Goal: Task Accomplishment & Management: Manage account settings

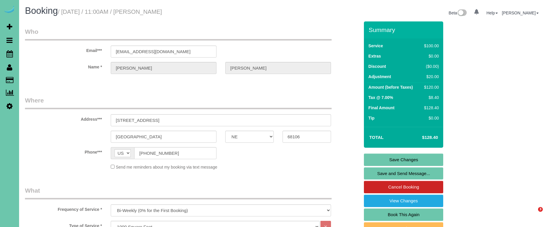
select select "NE"
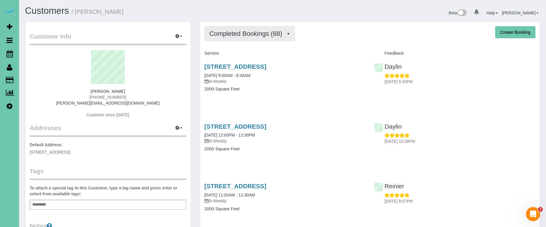
click at [260, 34] on span "Completed Bookings (68)" at bounding box center [247, 33] width 76 height 7
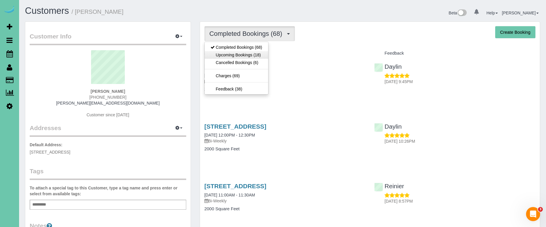
click at [257, 55] on link "Upcoming Bookings (18)" at bounding box center [236, 55] width 63 height 8
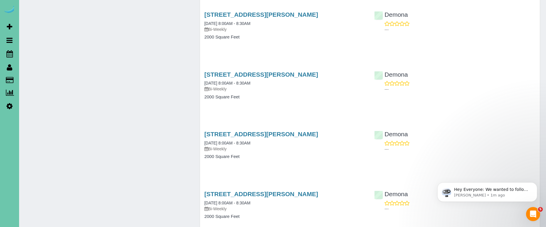
scroll to position [650, 0]
click at [465, 192] on span "Hey Everyone: We wanted to follow up and let you know we have been closely moni…" at bounding box center [491, 218] width 75 height 63
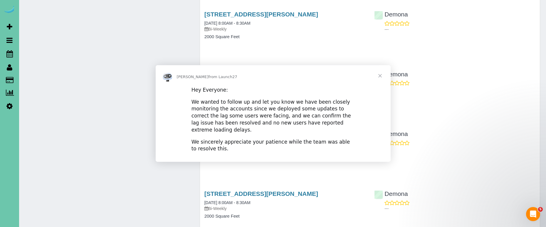
scroll to position [0, 0]
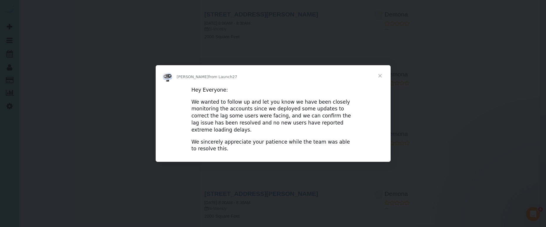
click at [380, 78] on span "Close" at bounding box center [380, 75] width 21 height 21
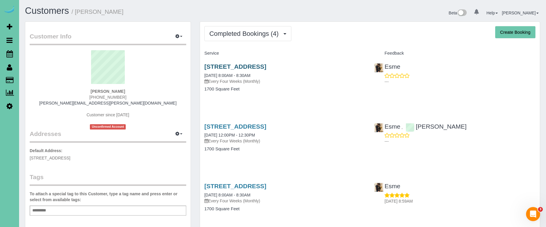
click at [215, 64] on link "[STREET_ADDRESS]" at bounding box center [235, 66] width 62 height 7
click at [293, 38] on div "Completed Bookings (4) Completed Bookings (4) Upcoming Bookings (15) Cancelled …" at bounding box center [369, 33] width 331 height 15
drag, startPoint x: 277, startPoint y: 36, endPoint x: 272, endPoint y: 44, distance: 9.7
click at [278, 37] on span "Completed Bookings (4)" at bounding box center [245, 33] width 72 height 7
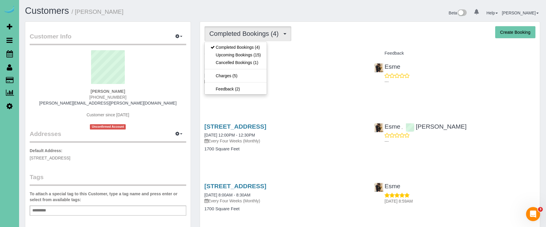
click at [256, 63] on link "Cancelled Bookings (1)" at bounding box center [236, 63] width 62 height 8
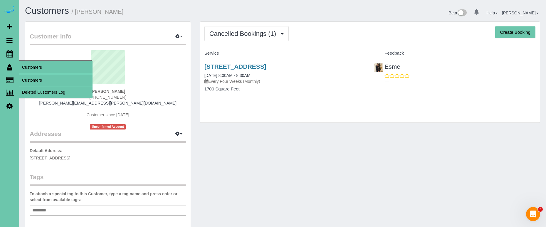
click at [33, 73] on span "Customers" at bounding box center [55, 68] width 73 height 14
click at [31, 80] on link "Customers" at bounding box center [55, 80] width 73 height 12
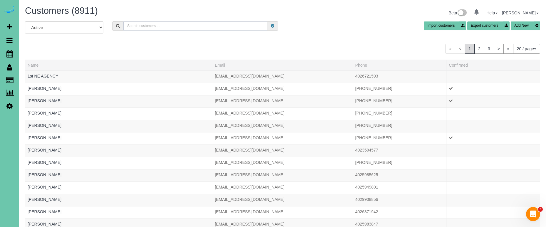
click at [150, 28] on input "text" at bounding box center [195, 25] width 144 height 9
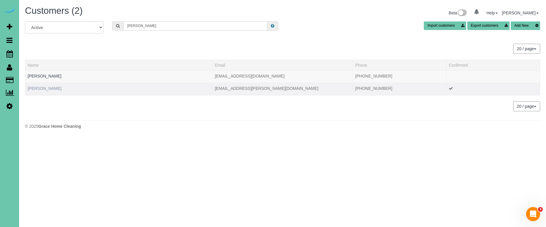
type input "Kate w"
click at [50, 89] on link "Kate Woolmore" at bounding box center [45, 88] width 34 height 5
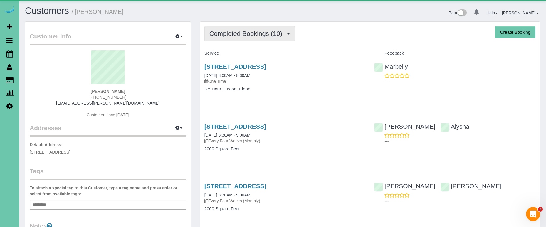
click at [231, 35] on span "Completed Bookings (10)" at bounding box center [247, 33] width 76 height 7
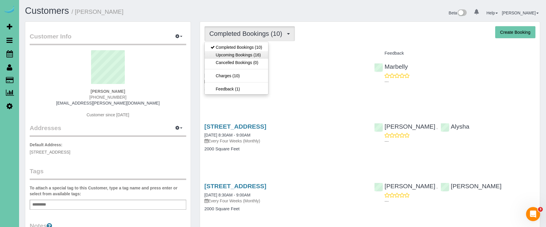
click at [228, 54] on link "Upcoming Bookings (16)" at bounding box center [236, 55] width 63 height 8
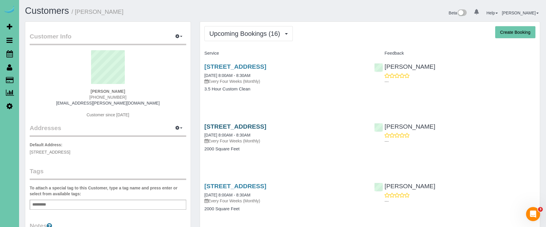
click at [240, 124] on link "19024 Redwood St, Omaha, NE 68136" at bounding box center [235, 126] width 62 height 7
click at [11, 55] on icon at bounding box center [9, 53] width 6 height 7
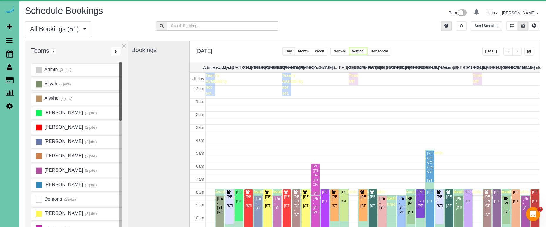
scroll to position [78, 0]
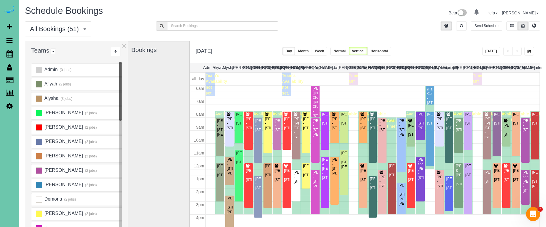
click at [517, 53] on span "button" at bounding box center [517, 52] width 3 height 4
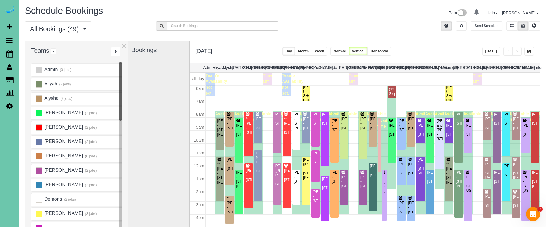
click at [521, 53] on button "button" at bounding box center [516, 51] width 9 height 9
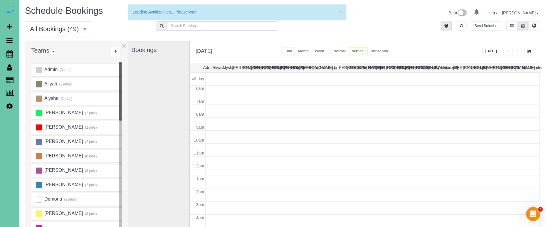
click at [508, 53] on span "button" at bounding box center [508, 52] width 3 height 4
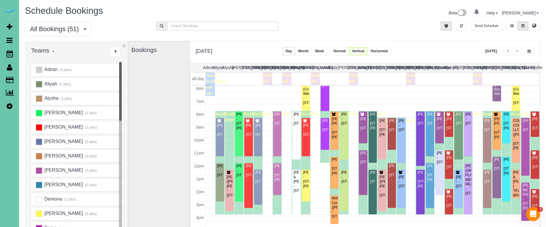
click at [486, 50] on button "Today" at bounding box center [491, 51] width 18 height 9
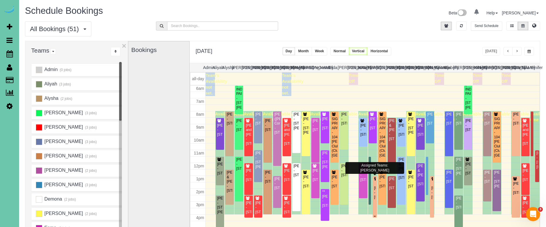
click at [374, 199] on div "Janine Jarecki - 1715 S 176th St, Omaha, NE 68130" at bounding box center [375, 193] width 2 height 14
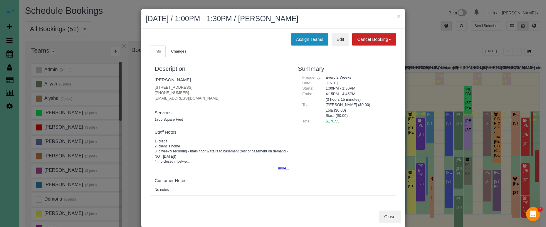
click at [296, 38] on button "Assign Teams" at bounding box center [309, 39] width 37 height 12
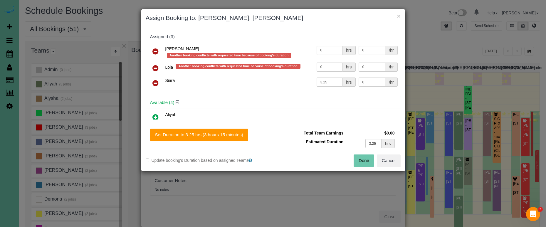
click at [155, 48] on icon at bounding box center [155, 51] width 6 height 7
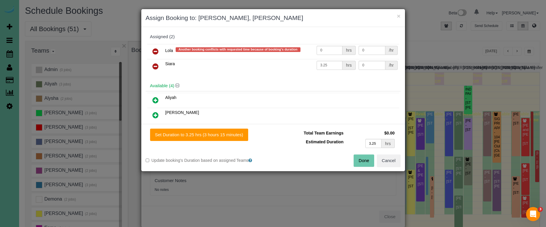
click at [363, 160] on button "Done" at bounding box center [364, 161] width 21 height 12
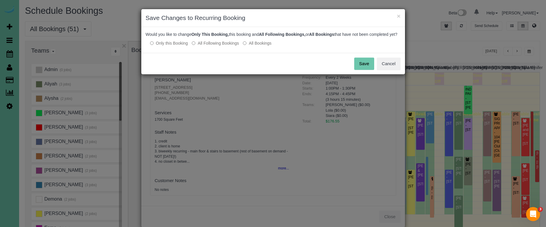
click at [359, 68] on button "Save" at bounding box center [364, 64] width 20 height 12
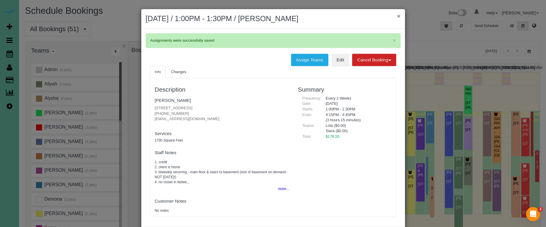
click at [397, 16] on button "×" at bounding box center [399, 16] width 4 height 6
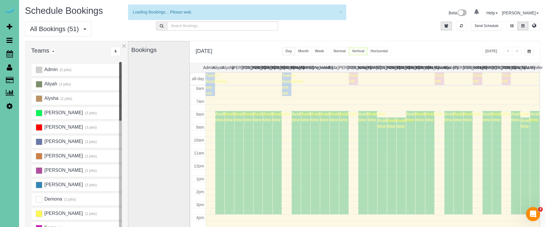
click at [530, 51] on span "button" at bounding box center [529, 52] width 3 height 4
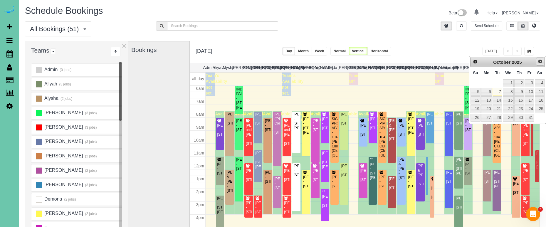
click at [542, 60] on span "Next" at bounding box center [540, 61] width 5 height 5
click at [509, 90] on link "5" at bounding box center [508, 92] width 11 height 8
type input "**********"
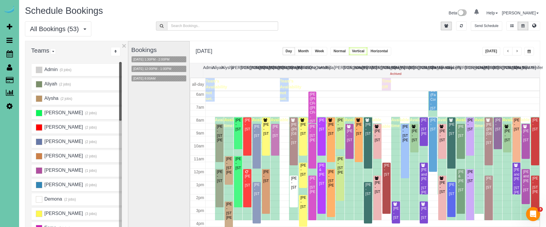
click at [31, 108] on div "Andrea (2 jobs)" at bounding box center [77, 113] width 93 height 12
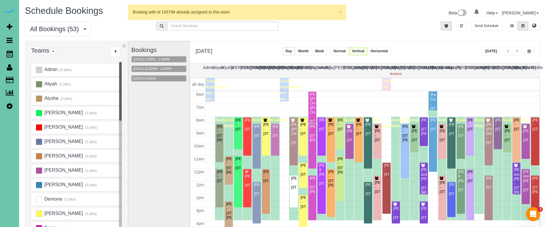
click at [423, 173] on div "Craig and Teresa Steffensmeier - 10738 Laramie St, Papillion, NE 68046" at bounding box center [424, 181] width 6 height 27
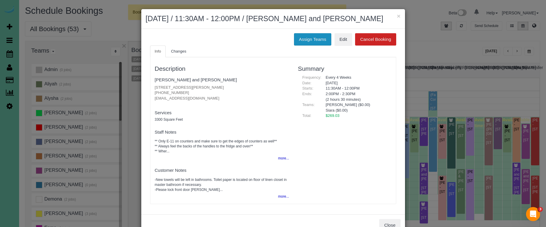
click at [305, 46] on button "Assign Teams" at bounding box center [312, 39] width 37 height 12
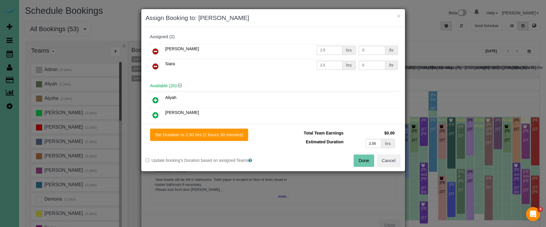
click at [153, 66] on icon at bounding box center [155, 66] width 6 height 7
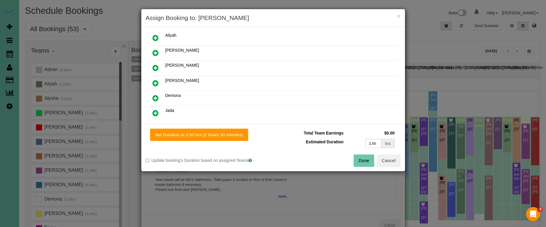
scroll to position [48, 0]
drag, startPoint x: 159, startPoint y: 81, endPoint x: 179, endPoint y: 103, distance: 29.7
click at [159, 81] on link at bounding box center [156, 83] width 14 height 12
drag, startPoint x: 233, startPoint y: 135, endPoint x: 303, endPoint y: 150, distance: 71.5
click at [234, 135] on button "Set Duration to 2.50 hrs (2 hours 30 minutes)" at bounding box center [199, 135] width 98 height 12
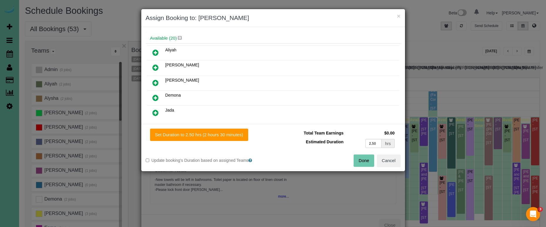
type input "2.50"
drag, startPoint x: 364, startPoint y: 162, endPoint x: 345, endPoint y: 159, distance: 18.9
click at [364, 162] on button "Done" at bounding box center [364, 161] width 21 height 12
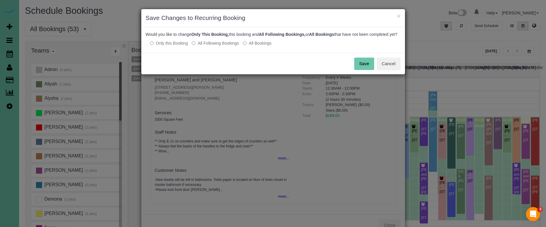
drag, startPoint x: 214, startPoint y: 47, endPoint x: 312, endPoint y: 58, distance: 98.2
click at [215, 46] on label "All Following Bookings" at bounding box center [215, 43] width 47 height 6
click at [358, 68] on button "Save" at bounding box center [364, 64] width 20 height 12
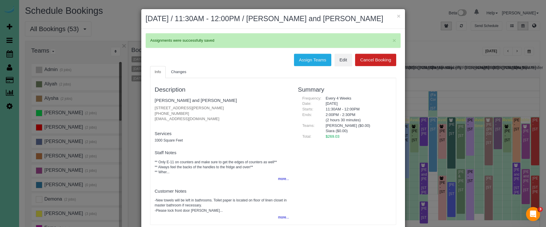
click at [399, 17] on button "×" at bounding box center [399, 16] width 4 height 6
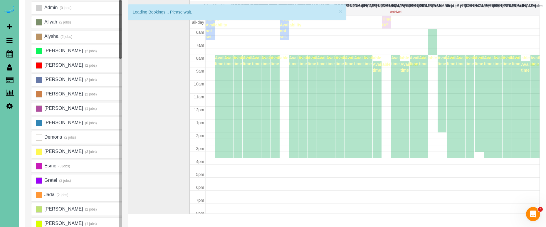
scroll to position [78, 0]
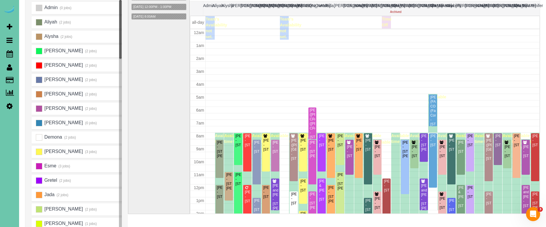
click at [425, 222] on div "Karen Driggins - 804 Edgewood Blvd, Papillion, NE 68046" at bounding box center [424, 229] width 6 height 14
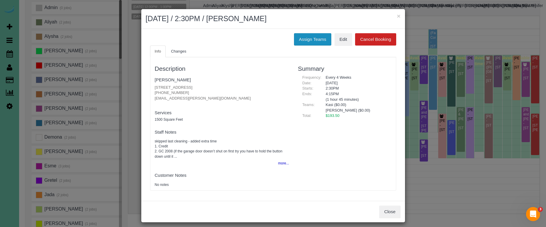
click at [313, 38] on button "Assign Teams" at bounding box center [312, 39] width 37 height 12
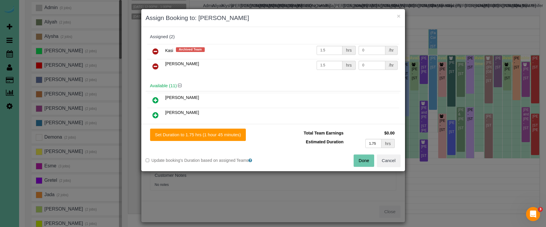
click at [155, 51] on icon at bounding box center [155, 51] width 6 height 7
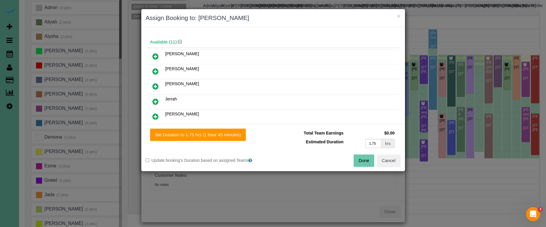
scroll to position [28, 0]
click at [154, 57] on icon at bounding box center [155, 56] width 6 height 7
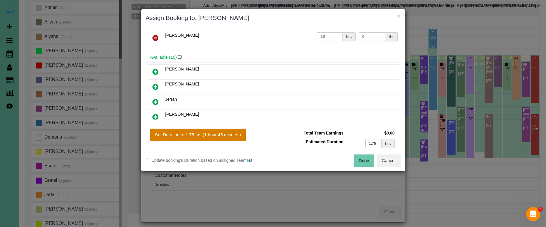
click at [225, 133] on button "Set Duration to 1.75 hrs (1 hour 45 minutes)" at bounding box center [198, 135] width 96 height 12
type input "1.75"
click at [359, 158] on button "Done" at bounding box center [364, 161] width 21 height 12
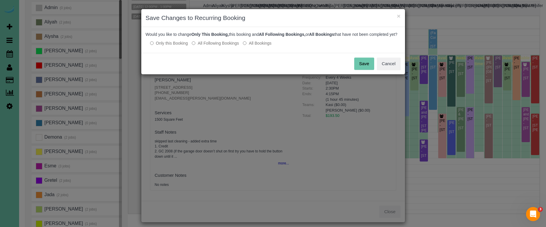
click at [366, 68] on button "Save" at bounding box center [364, 64] width 20 height 12
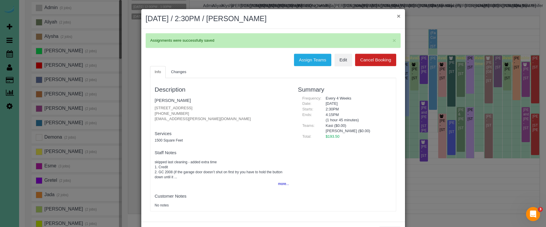
click at [398, 15] on button "×" at bounding box center [399, 16] width 4 height 6
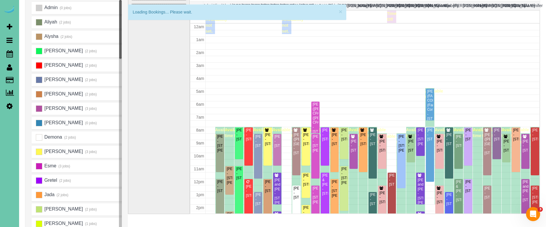
scroll to position [78, 0]
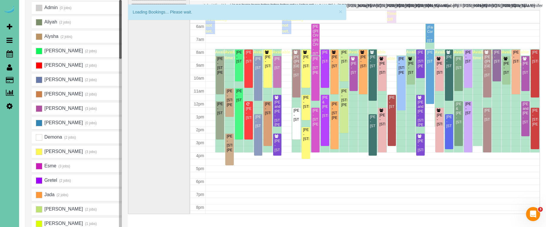
click at [387, 107] on td at bounding box center [373, 104] width 334 height 6
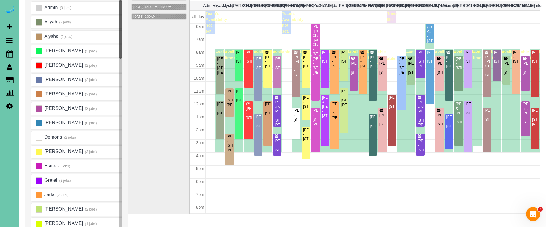
click at [393, 102] on div "Murray Kutler - 5501 N 208th St, Elkhorn, NE 68022" at bounding box center [392, 102] width 6 height 14
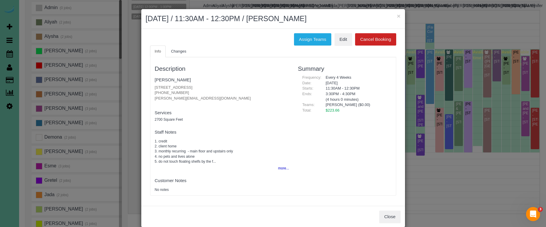
drag, startPoint x: 303, startPoint y: 38, endPoint x: 271, endPoint y: 31, distance: 32.2
click at [302, 38] on button "Assign Teams" at bounding box center [312, 39] width 37 height 12
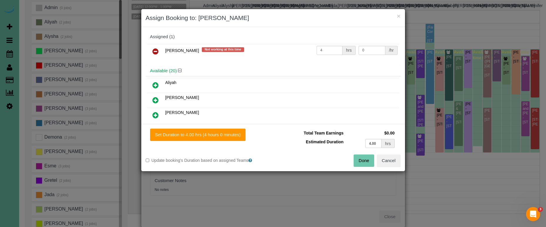
drag, startPoint x: 155, startPoint y: 48, endPoint x: 155, endPoint y: 57, distance: 9.1
click at [155, 48] on icon at bounding box center [155, 51] width 6 height 7
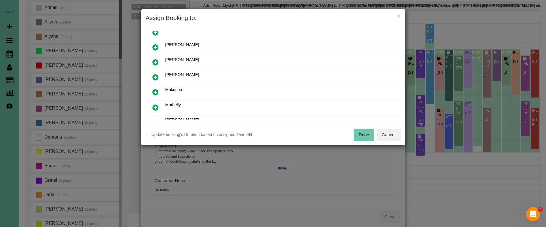
scroll to position [130, 0]
drag, startPoint x: 155, startPoint y: 75, endPoint x: 168, endPoint y: 96, distance: 24.7
click at [155, 75] on icon at bounding box center [155, 76] width 6 height 7
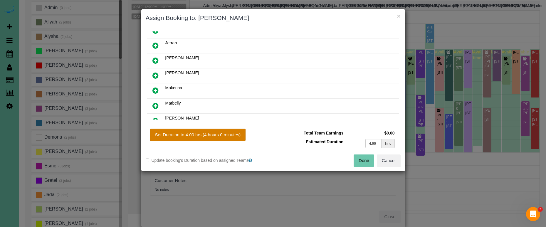
click at [210, 130] on button "Set Duration to 4.00 hrs (4 hours 0 minutes)" at bounding box center [198, 135] width 96 height 12
type input "4.00"
drag, startPoint x: 358, startPoint y: 161, endPoint x: 340, endPoint y: 140, distance: 27.9
click at [358, 161] on button "Done" at bounding box center [364, 161] width 21 height 12
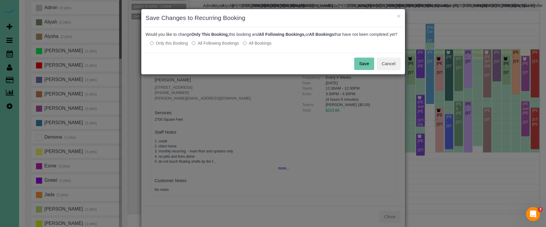
click at [222, 46] on label "All Following Bookings" at bounding box center [215, 43] width 47 height 6
click at [368, 70] on button "Save" at bounding box center [364, 64] width 20 height 12
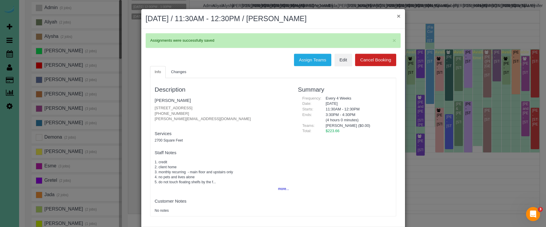
click at [397, 16] on button "×" at bounding box center [399, 16] width 4 height 6
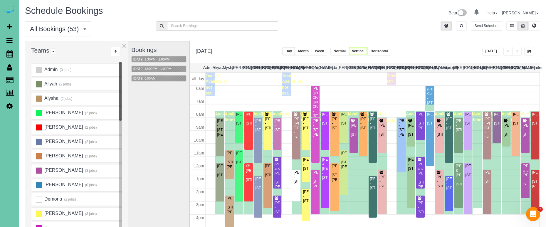
scroll to position [0, 0]
click at [430, 126] on div "Laura Meyers - 5128 Blondo Street, Omaha, NE 68104" at bounding box center [430, 119] width 6 height 14
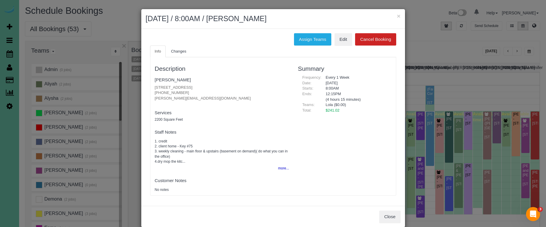
drag, startPoint x: 303, startPoint y: 41, endPoint x: 281, endPoint y: 43, distance: 21.6
click at [303, 41] on button "Assign Teams" at bounding box center [312, 39] width 37 height 12
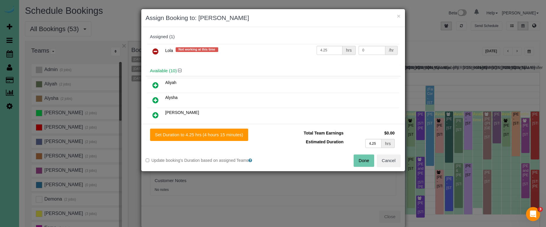
scroll to position [0, 0]
click at [155, 52] on icon at bounding box center [155, 51] width 6 height 7
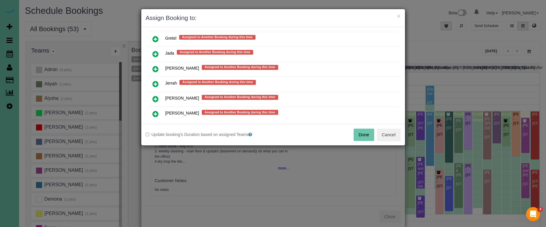
scroll to position [415, 0]
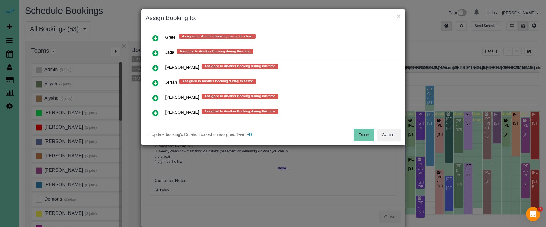
click at [157, 81] on icon at bounding box center [155, 83] width 6 height 7
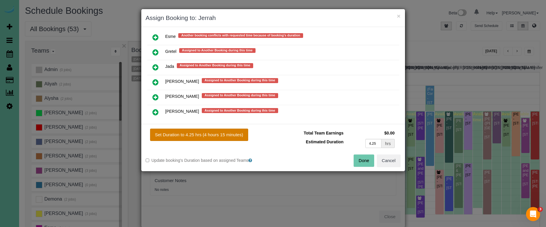
drag, startPoint x: 190, startPoint y: 135, endPoint x: 208, endPoint y: 138, distance: 18.5
click at [190, 135] on button "Set Duration to 4.25 hrs (4 hours 15 minutes)" at bounding box center [199, 135] width 98 height 12
type input "4.25"
click at [367, 162] on button "Done" at bounding box center [364, 161] width 21 height 12
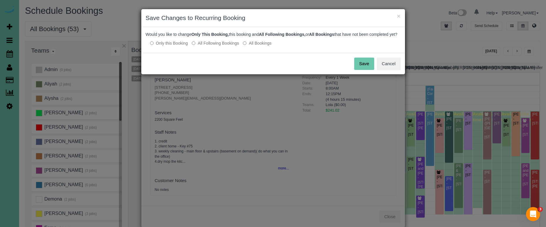
drag, startPoint x: 363, startPoint y: 70, endPoint x: 368, endPoint y: 41, distance: 29.8
click at [363, 70] on button "Save" at bounding box center [364, 64] width 20 height 12
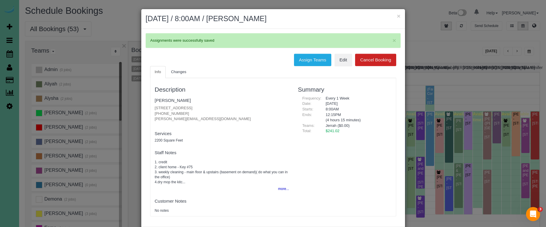
drag, startPoint x: 400, startPoint y: 15, endPoint x: 392, endPoint y: 18, distance: 7.7
click at [399, 16] on button "×" at bounding box center [399, 16] width 4 height 6
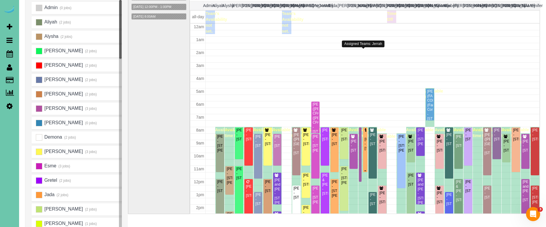
scroll to position [78, 0]
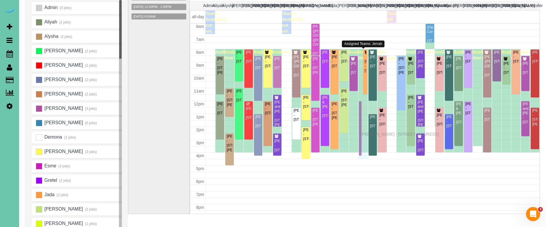
drag, startPoint x: 360, startPoint y: 82, endPoint x: 362, endPoint y: 133, distance: 50.9
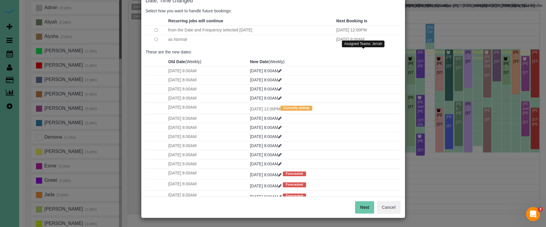
scroll to position [36, 0]
drag, startPoint x: 372, startPoint y: 209, endPoint x: 366, endPoint y: 203, distance: 8.5
click at [372, 209] on button "Next" at bounding box center [364, 208] width 19 height 12
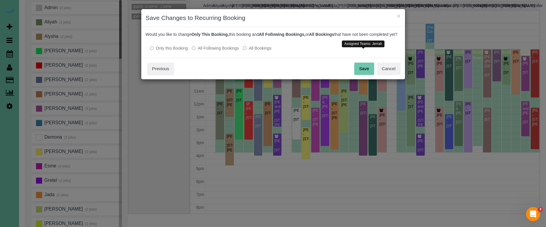
click at [359, 71] on button "Save" at bounding box center [364, 69] width 20 height 12
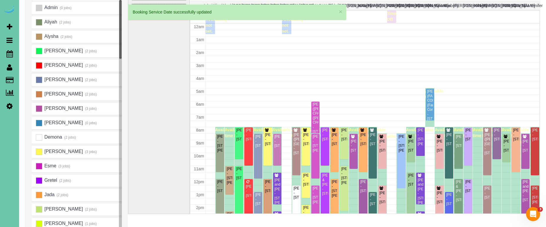
scroll to position [78, 0]
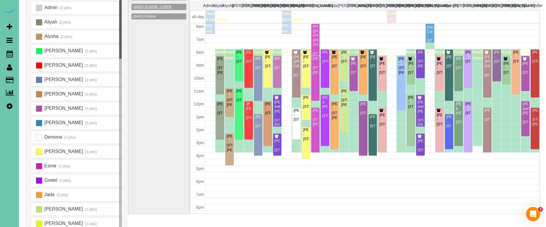
click at [164, 6] on button "11/05/2025 12:00PM - 1:00PM" at bounding box center [152, 7] width 41 height 6
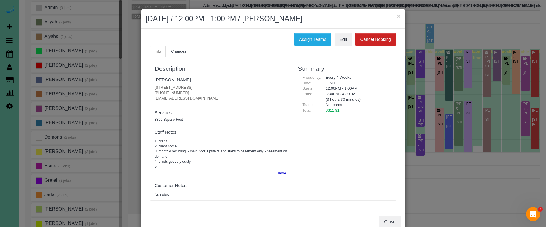
click at [281, 170] on button "more..." at bounding box center [282, 173] width 14 height 9
click at [398, 18] on button "×" at bounding box center [399, 16] width 4 height 6
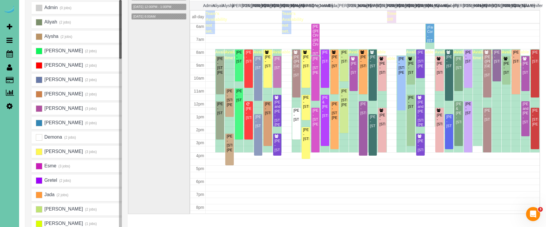
scroll to position [41, 0]
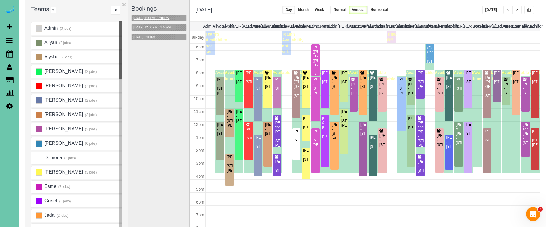
click at [157, 15] on button "11/05/2025 1:30PM - 2:00PM" at bounding box center [152, 18] width 40 height 6
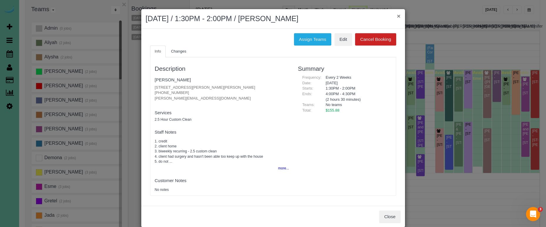
click at [400, 15] on button "×" at bounding box center [399, 16] width 4 height 6
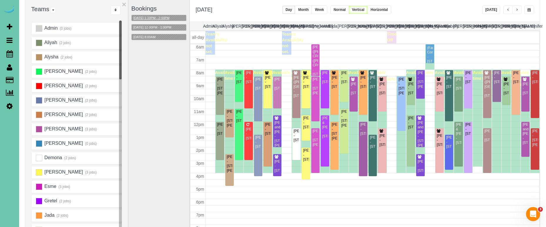
click at [159, 18] on button "11/05/2025 1:30PM - 2:00PM" at bounding box center [152, 18] width 40 height 6
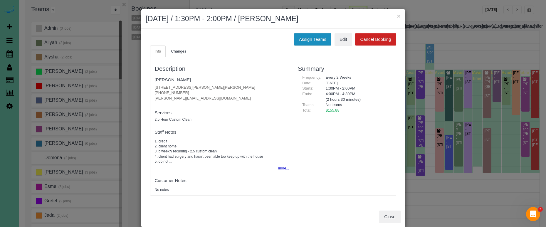
click at [319, 36] on button "Assign Teams" at bounding box center [312, 39] width 37 height 12
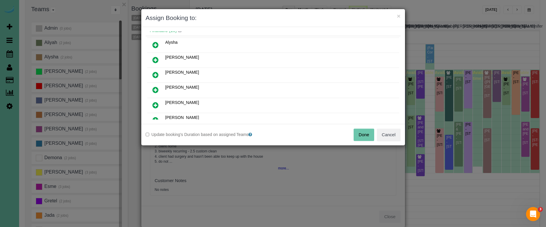
scroll to position [50, 0]
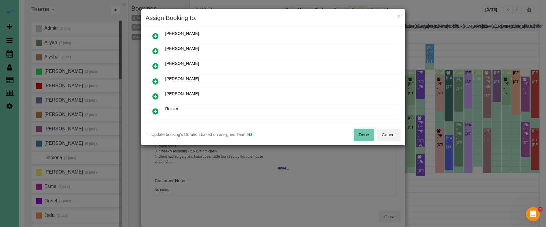
click at [160, 81] on link at bounding box center [156, 82] width 14 height 12
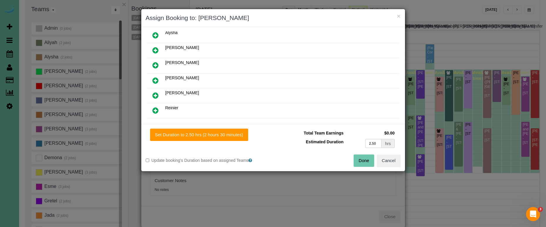
drag, startPoint x: 212, startPoint y: 138, endPoint x: 244, endPoint y: 147, distance: 33.6
click at [212, 138] on button "Set Duration to 2.50 hrs (2 hours 30 minutes)" at bounding box center [199, 135] width 98 height 12
type input "2.50"
drag, startPoint x: 357, startPoint y: 158, endPoint x: 352, endPoint y: 159, distance: 4.4
click at [357, 158] on button "Done" at bounding box center [364, 161] width 21 height 12
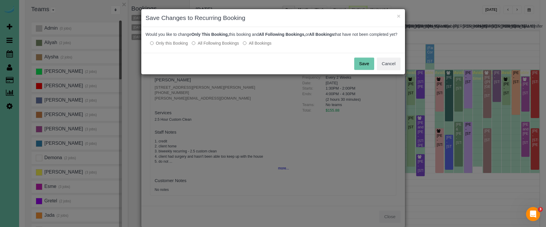
click at [366, 68] on button "Save" at bounding box center [364, 64] width 20 height 12
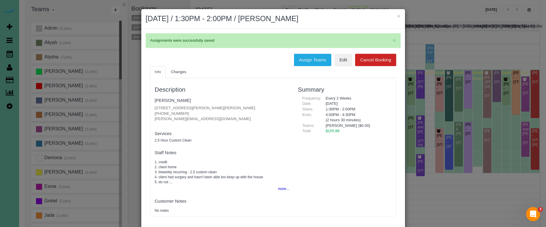
drag, startPoint x: 399, startPoint y: 16, endPoint x: 392, endPoint y: 16, distance: 6.8
click at [399, 16] on button "×" at bounding box center [399, 16] width 4 height 6
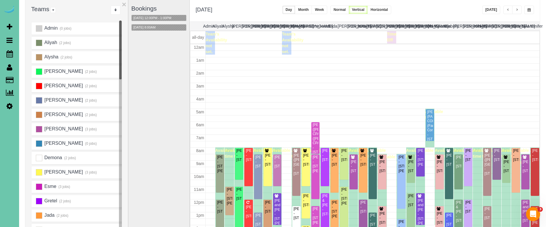
scroll to position [78, 0]
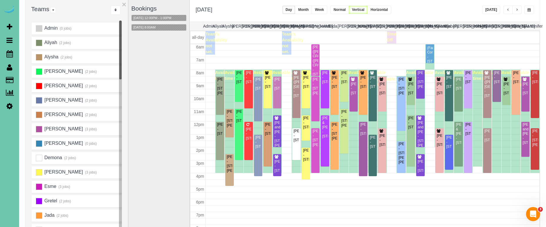
click at [152, 24] on div "11/05/2025 8:00AM" at bounding box center [158, 27] width 55 height 7
click at [150, 25] on button "11/05/2025 8:00AM" at bounding box center [145, 27] width 26 height 6
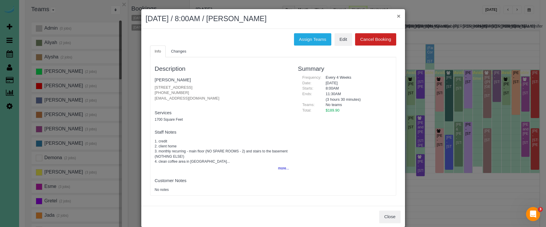
click at [398, 16] on button "×" at bounding box center [399, 16] width 4 height 6
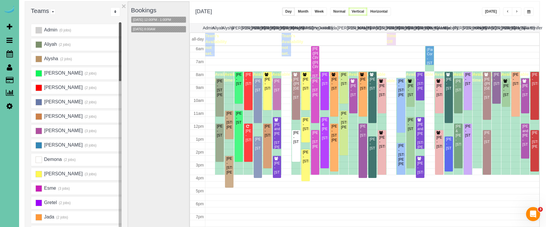
scroll to position [40, 0]
click at [515, 12] on button "button" at bounding box center [516, 11] width 9 height 9
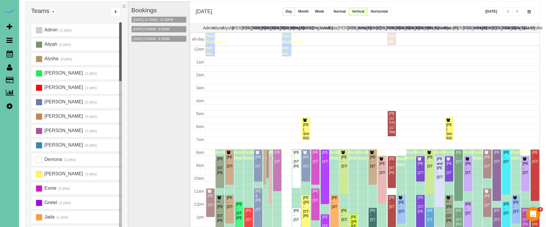
scroll to position [78, 0]
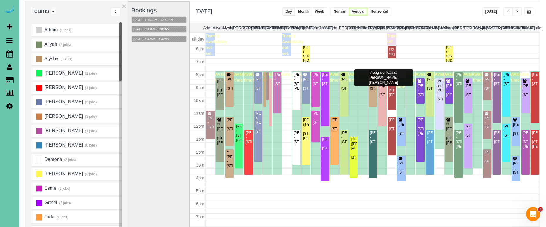
click at [383, 97] on div "Maureen D'Angelo - 10233 N 182nd Circle, Bennington, NE 68007" at bounding box center [382, 91] width 6 height 14
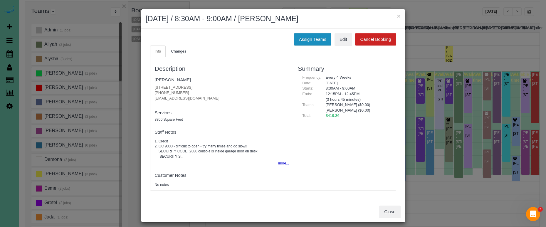
click at [314, 40] on button "Assign Teams" at bounding box center [312, 39] width 37 height 12
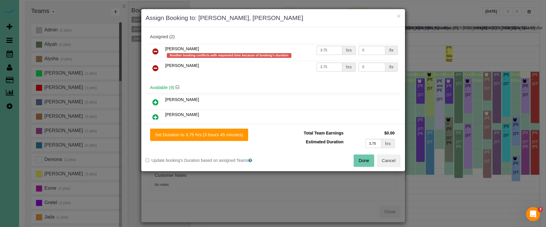
click at [159, 52] on link at bounding box center [156, 52] width 14 height 12
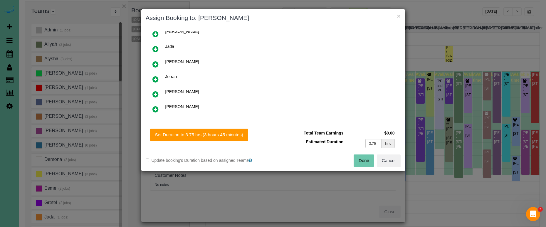
scroll to position [67, 0]
drag, startPoint x: 155, startPoint y: 107, endPoint x: 162, endPoint y: 110, distance: 7.9
click at [155, 107] on icon at bounding box center [155, 108] width 6 height 7
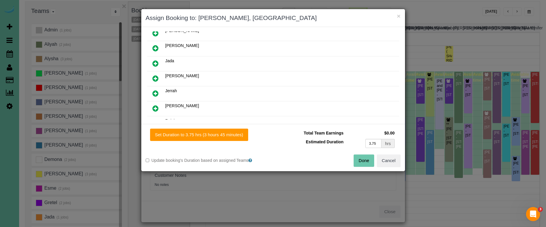
drag, startPoint x: 229, startPoint y: 133, endPoint x: 266, endPoint y: 136, distance: 36.5
click at [229, 133] on button "Set Duration to 3.75 hrs (3 hours 45 minutes)" at bounding box center [199, 135] width 98 height 12
type input "3.75"
click at [365, 158] on button "Done" at bounding box center [364, 161] width 21 height 12
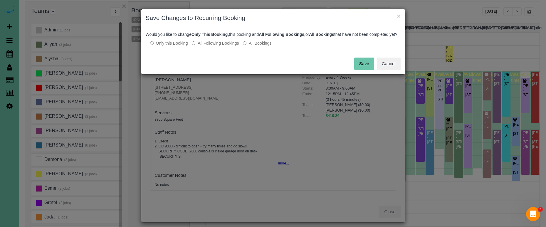
click at [212, 46] on label "All Following Bookings" at bounding box center [215, 43] width 47 height 6
click at [366, 67] on button "Save" at bounding box center [364, 64] width 20 height 12
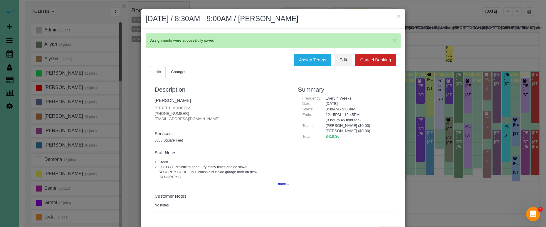
click at [283, 164] on pre "1. Credit 2. GC 9330 - difficult to open - try many times and go slow!! SECURIT…" at bounding box center [222, 170] width 135 height 20
click at [284, 180] on button "more..." at bounding box center [282, 184] width 14 height 9
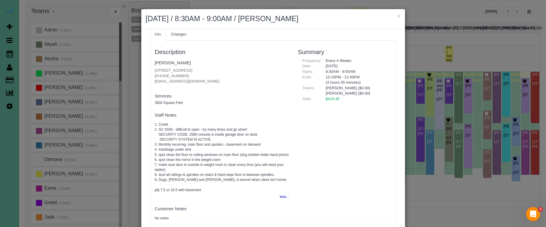
scroll to position [40, 0]
click at [398, 15] on button "×" at bounding box center [399, 16] width 4 height 6
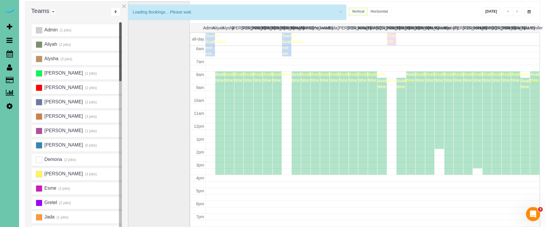
click at [528, 12] on span "button" at bounding box center [529, 12] width 3 height 4
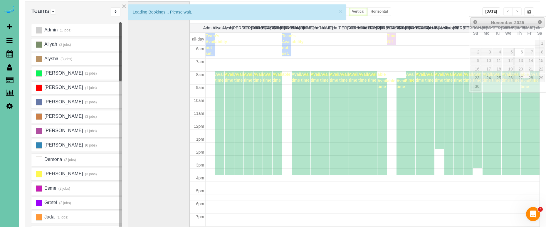
scroll to position [78, 0]
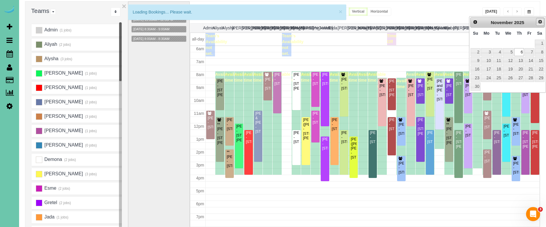
click at [539, 22] on span "Next" at bounding box center [540, 21] width 5 height 5
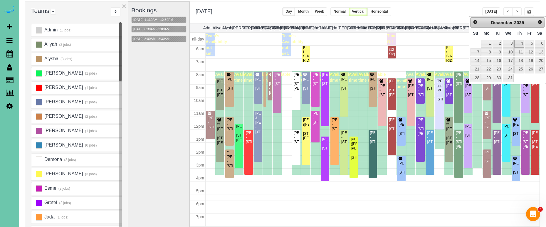
click at [521, 42] on link "4" at bounding box center [519, 44] width 10 height 8
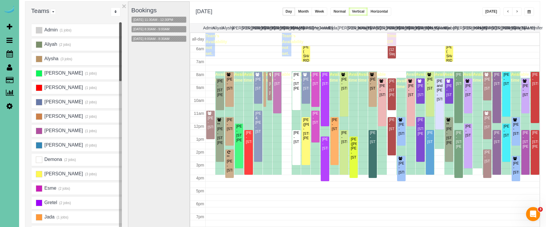
click at [530, 11] on span "button" at bounding box center [529, 12] width 3 height 4
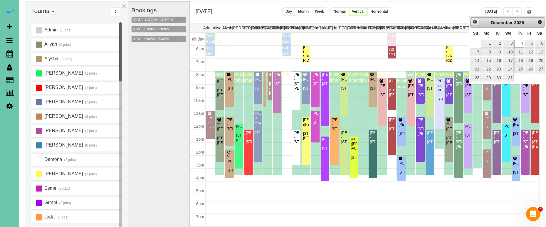
click at [475, 21] on span "Prev" at bounding box center [475, 21] width 5 height 5
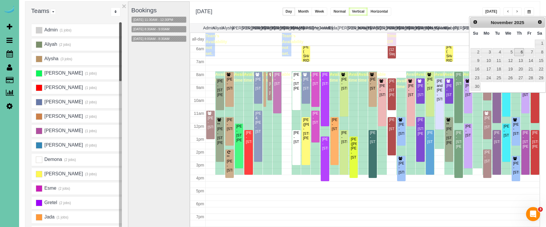
click at [521, 54] on link "6" at bounding box center [519, 52] width 10 height 8
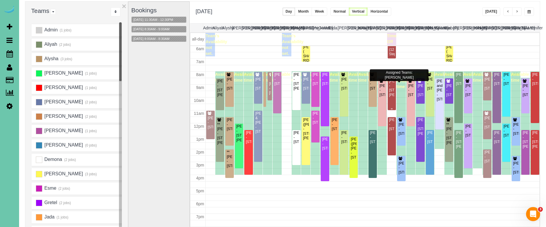
click at [391, 88] on div "Elizabeth Potter - 18634 Lamont Street, Omaha, NE 68130" at bounding box center [392, 88] width 6 height 18
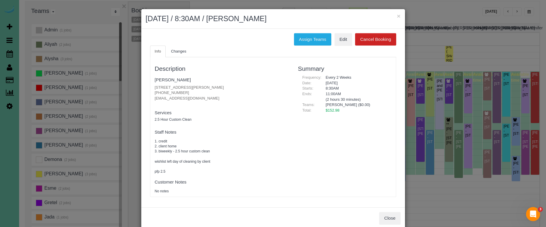
click at [398, 15] on button "×" at bounding box center [399, 16] width 4 height 6
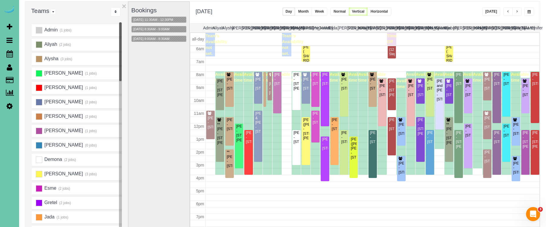
click at [529, 11] on span "button" at bounding box center [529, 12] width 3 height 4
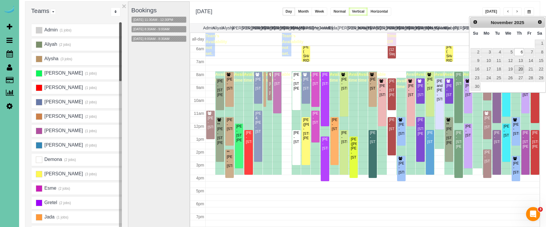
click at [518, 67] on link "20" at bounding box center [519, 70] width 10 height 8
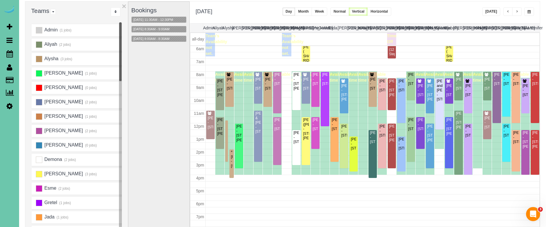
click at [527, 11] on button "button" at bounding box center [529, 11] width 10 height 9
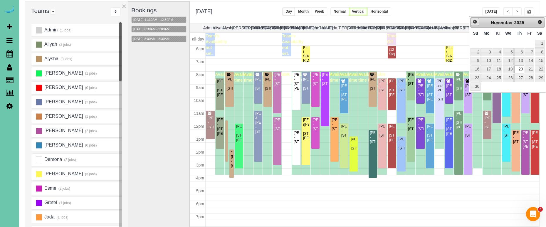
click at [476, 23] on span "Prev" at bounding box center [475, 21] width 5 height 5
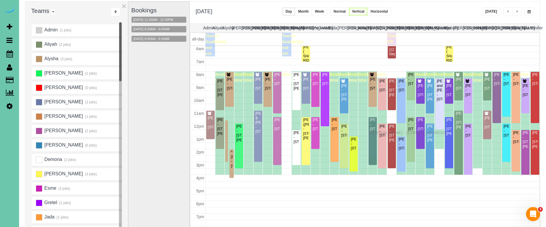
drag, startPoint x: 371, startPoint y: 142, endPoint x: 370, endPoint y: 132, distance: 10.6
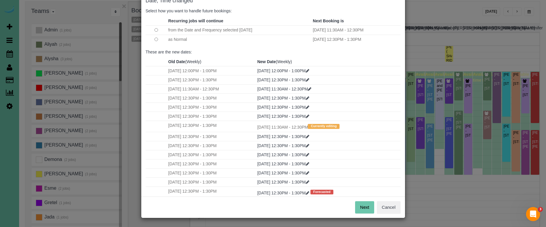
scroll to position [36, 0]
drag, startPoint x: 359, startPoint y: 207, endPoint x: 345, endPoint y: 131, distance: 77.6
click at [359, 207] on button "Next" at bounding box center [364, 208] width 19 height 12
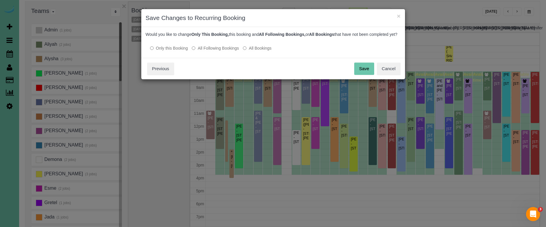
click at [359, 74] on button "Save" at bounding box center [364, 69] width 20 height 12
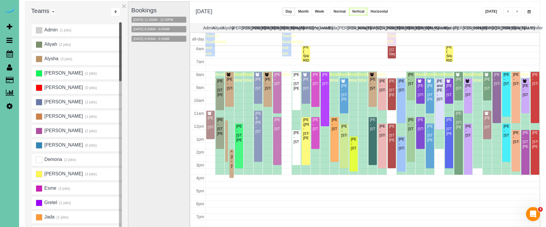
click at [531, 16] on button "button" at bounding box center [529, 11] width 10 height 9
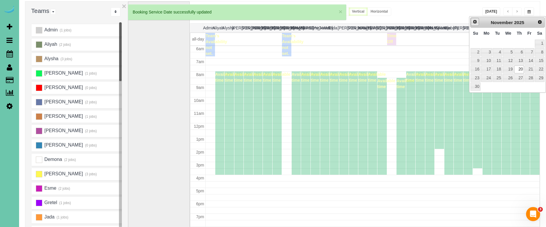
click at [478, 24] on link "Prev" at bounding box center [475, 22] width 8 height 8
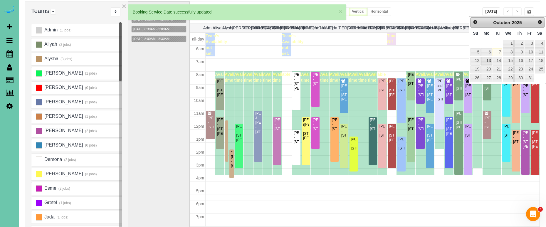
click at [484, 61] on link "13" at bounding box center [486, 61] width 11 height 8
type input "**********"
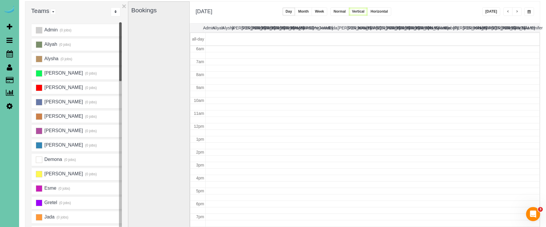
click at [123, 7] on button "×" at bounding box center [124, 6] width 4 height 8
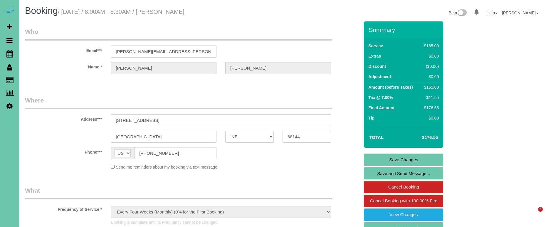
select select "NE"
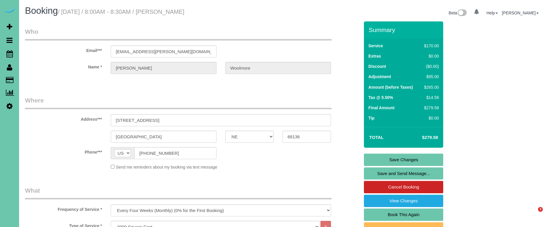
select select "NE"
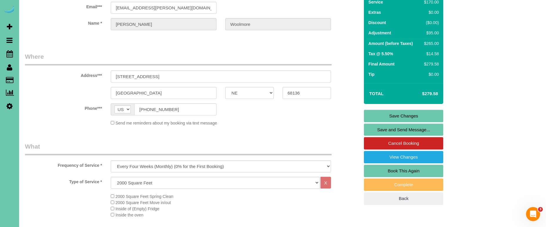
scroll to position [44, 0]
select select "160"
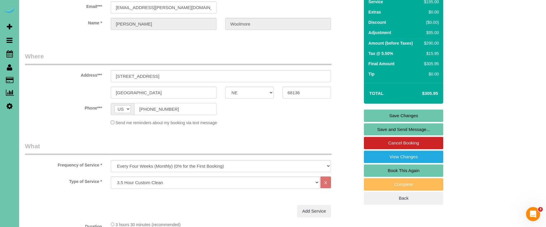
drag, startPoint x: 181, startPoint y: 110, endPoint x: 122, endPoint y: 106, distance: 59.2
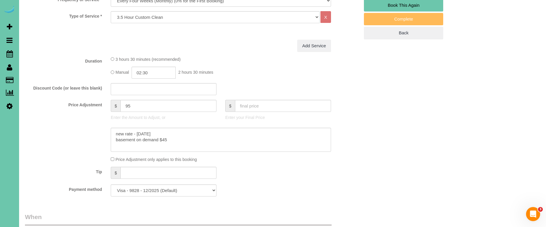
scroll to position [210, 0]
drag, startPoint x: 140, startPoint y: 104, endPoint x: 105, endPoint y: 97, distance: 35.7
click at [105, 97] on fieldset "What Frequency of Service * One Time Weekly (0% for the First Booking) Bi-Weekl…" at bounding box center [192, 88] width 335 height 225
drag, startPoint x: 144, startPoint y: 130, endPoint x: 57, endPoint y: 108, distance: 89.1
click at [57, 108] on sui-booking-price-adjustment "Price Adjustment $ Enter the Amount to Adjust, or $ Enter your Final Price Pric…" at bounding box center [192, 130] width 335 height 63
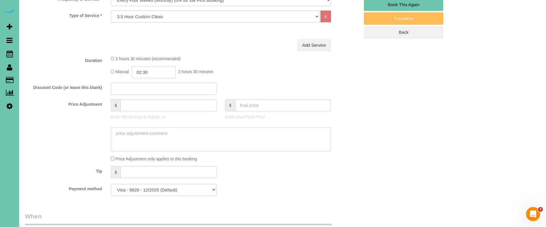
type input "0"
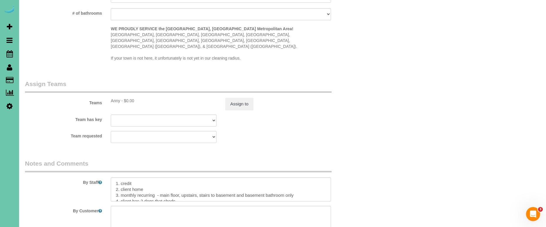
scroll to position [556, 0]
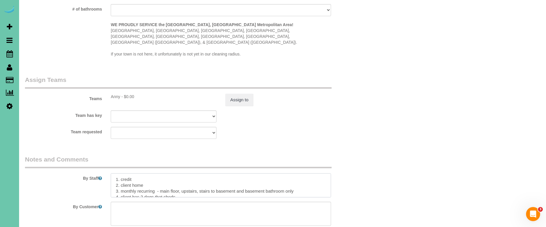
drag, startPoint x: 290, startPoint y: 177, endPoint x: 161, endPoint y: 177, distance: 128.7
click at [162, 177] on textarea at bounding box center [221, 185] width 220 height 24
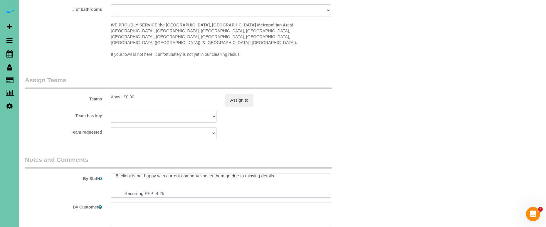
scroll to position [27, 0]
drag, startPoint x: 160, startPoint y: 179, endPoint x: 157, endPoint y: 179, distance: 3.2
click at [156, 179] on textarea at bounding box center [221, 186] width 220 height 24
type textarea "1. credit 2. client home 3. monthly recurring - 3.5 hour custom clean 4. client…"
click at [229, 94] on button "Assign to" at bounding box center [239, 100] width 28 height 12
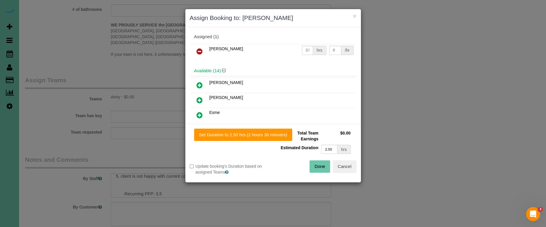
scroll to position [552, 0]
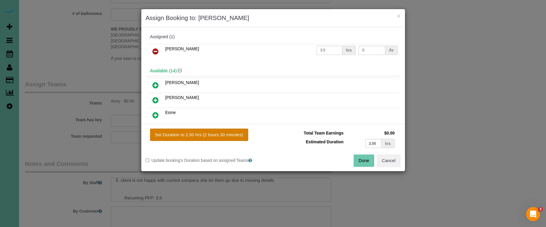
drag, startPoint x: 219, startPoint y: 136, endPoint x: 234, endPoint y: 136, distance: 15.6
click at [220, 136] on button "Set Duration to 2.50 hrs (2 hours 30 minutes)" at bounding box center [199, 135] width 98 height 12
type input "2.50"
drag, startPoint x: 374, startPoint y: 144, endPoint x: 288, endPoint y: 124, distance: 88.7
click at [288, 124] on div "Set Duration to 2.50 hrs (2 hours 30 minutes) Total Team Earnings $0.00 Estimat…" at bounding box center [273, 147] width 264 height 47
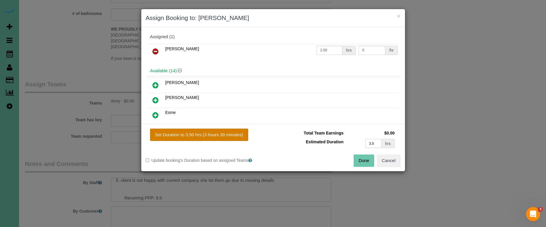
type input "3.5"
click at [204, 131] on button "Set Duration to 3.50 hrs (3 hours 30 minutes)" at bounding box center [199, 135] width 98 height 12
type input "3.50"
click at [362, 159] on button "Done" at bounding box center [364, 161] width 21 height 12
type input "03:30"
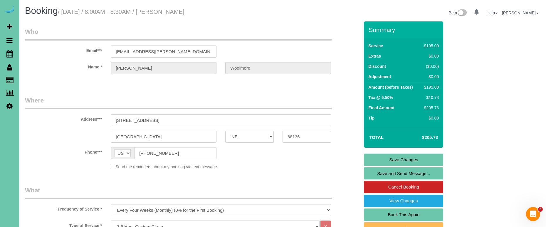
scroll to position [0, 0]
click at [370, 158] on link "Save Changes" at bounding box center [403, 160] width 79 height 12
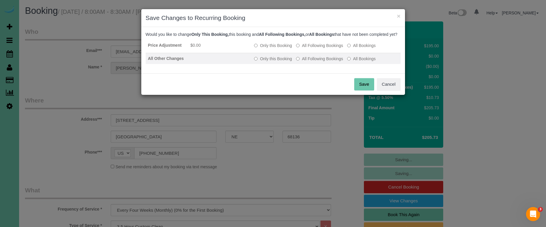
drag, startPoint x: 308, startPoint y: 51, endPoint x: 312, endPoint y: 63, distance: 12.8
click at [309, 48] on label "All Following Bookings" at bounding box center [319, 46] width 47 height 6
click at [313, 62] on label "All Following Bookings" at bounding box center [319, 59] width 47 height 6
click at [360, 88] on button "Save" at bounding box center [364, 84] width 20 height 12
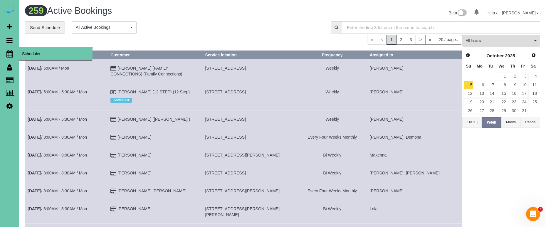
click at [11, 53] on icon at bounding box center [9, 53] width 6 height 7
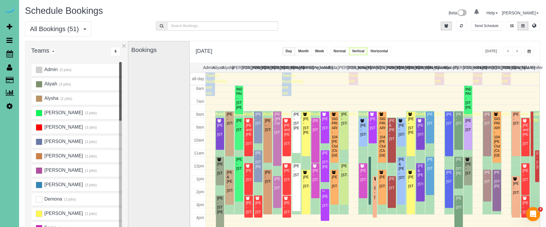
scroll to position [1, 0]
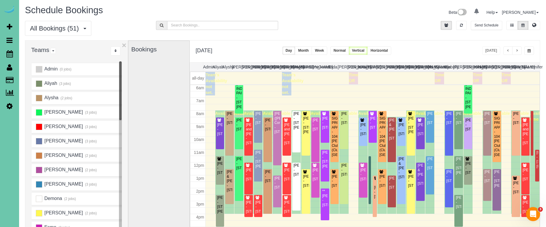
click at [529, 50] on span "button" at bounding box center [529, 51] width 3 height 4
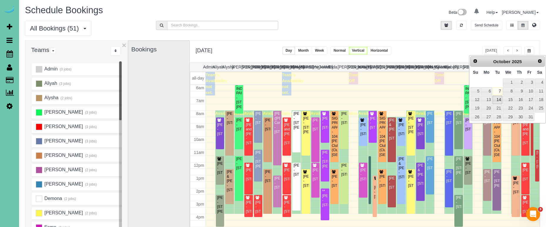
click at [498, 99] on link "14" at bounding box center [497, 100] width 9 height 8
type input "**********"
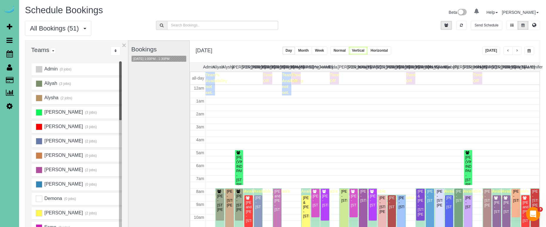
scroll to position [78, 0]
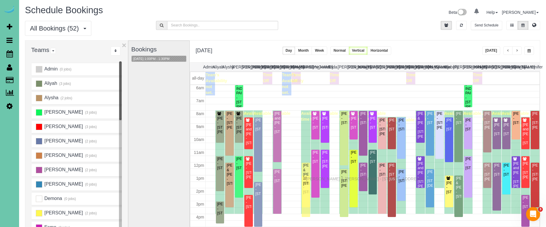
drag, startPoint x: 307, startPoint y: 133, endPoint x: 307, endPoint y: 178, distance: 44.7
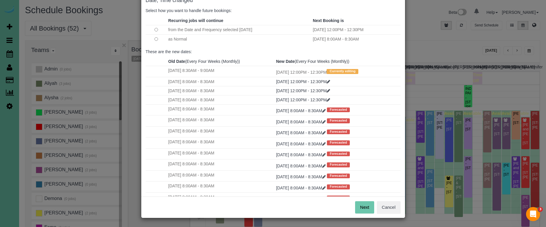
scroll to position [36, 0]
click at [362, 207] on button "Next" at bounding box center [364, 208] width 19 height 12
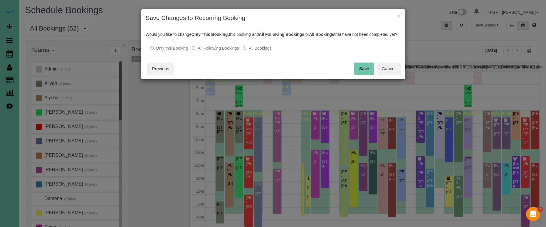
scroll to position [0, 0]
click at [214, 51] on label "All Following Bookings" at bounding box center [215, 48] width 47 height 6
click at [360, 73] on button "Save" at bounding box center [364, 69] width 20 height 12
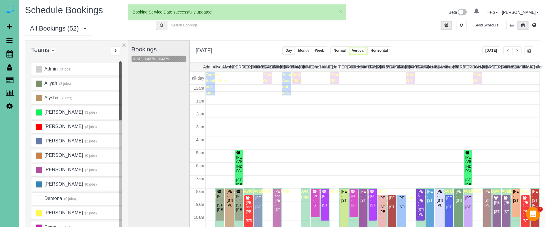
scroll to position [78, 0]
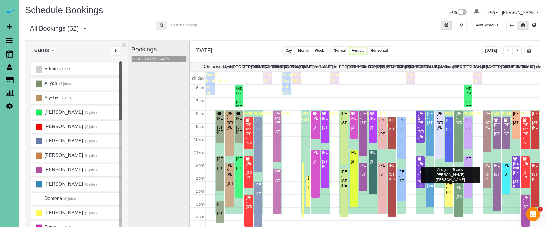
click at [449, 183] on div "Andrew Abraham - 5324 S 162 Ave, Omaha, NE 68135" at bounding box center [449, 188] width 6 height 14
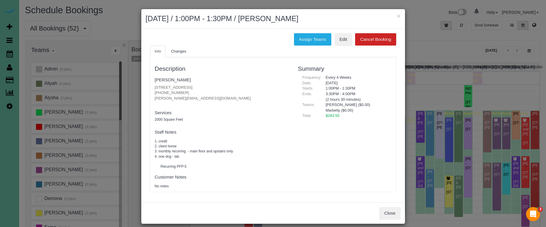
drag, startPoint x: 311, startPoint y: 38, endPoint x: 291, endPoint y: 38, distance: 20.6
click at [311, 38] on button "Assign Teams" at bounding box center [312, 39] width 37 height 12
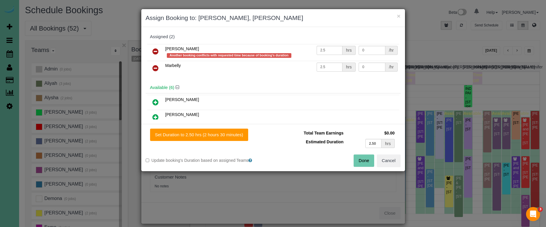
click at [154, 49] on icon at bounding box center [155, 51] width 6 height 7
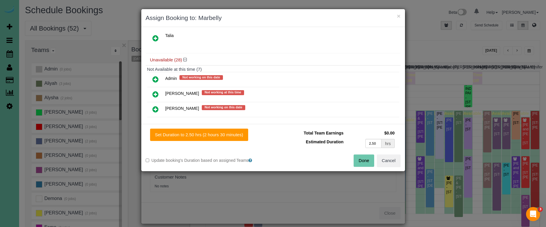
scroll to position [123, 0]
click at [156, 78] on icon at bounding box center [155, 78] width 6 height 7
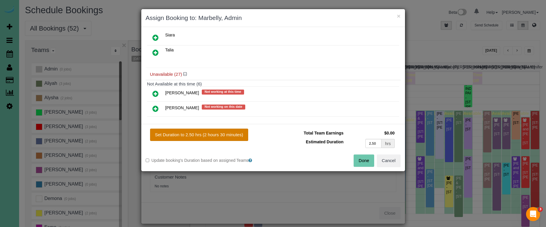
drag, startPoint x: 210, startPoint y: 134, endPoint x: 218, endPoint y: 135, distance: 8.2
click at [210, 134] on button "Set Duration to 2.50 hrs (2 hours 30 minutes)" at bounding box center [199, 135] width 98 height 12
type input "2.50"
click at [376, 159] on div "Done Cancel" at bounding box center [339, 161] width 132 height 12
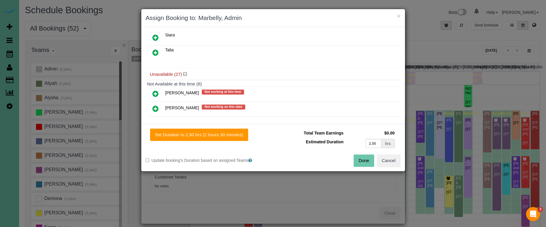
drag, startPoint x: 366, startPoint y: 158, endPoint x: 361, endPoint y: 156, distance: 5.7
click at [366, 158] on button "Done" at bounding box center [364, 161] width 21 height 12
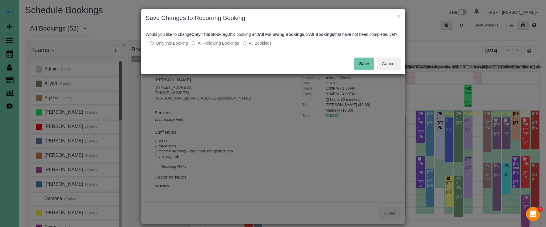
click at [236, 46] on label "All Following Bookings" at bounding box center [215, 43] width 47 height 6
click at [368, 70] on button "Save" at bounding box center [364, 64] width 20 height 12
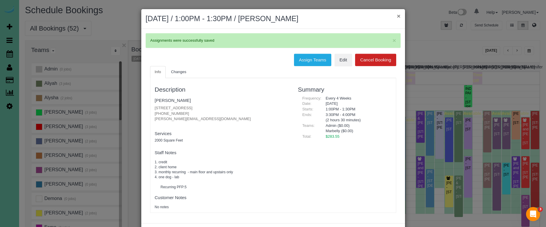
click at [399, 17] on button "×" at bounding box center [399, 16] width 4 height 6
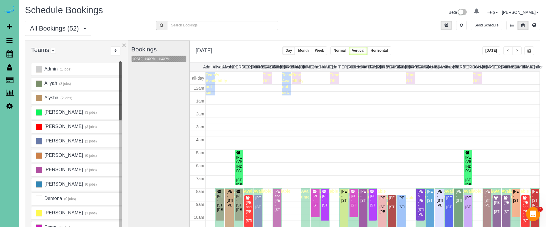
scroll to position [78, 0]
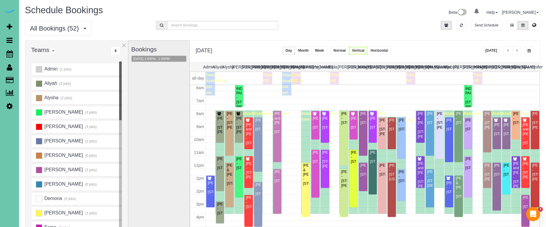
click at [527, 50] on button "button" at bounding box center [529, 50] width 10 height 9
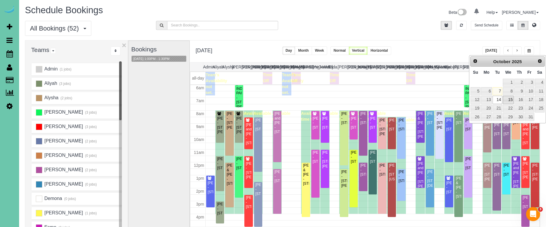
click at [510, 97] on link "15" at bounding box center [508, 100] width 11 height 8
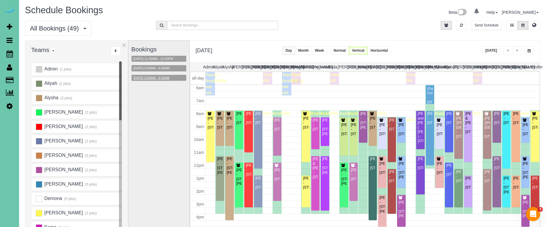
click at [156, 75] on button "10/15/2025 8:00AM - 8:30AM" at bounding box center [152, 78] width 40 height 6
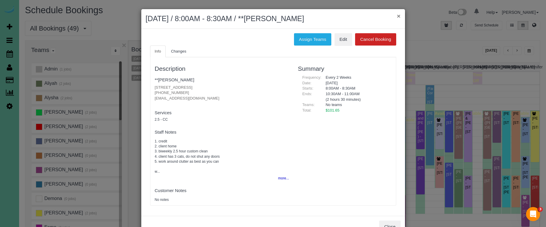
click at [399, 15] on button "×" at bounding box center [399, 16] width 4 height 6
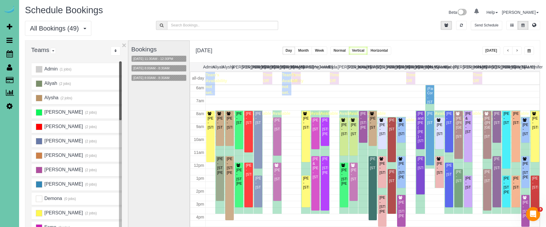
scroll to position [41, 0]
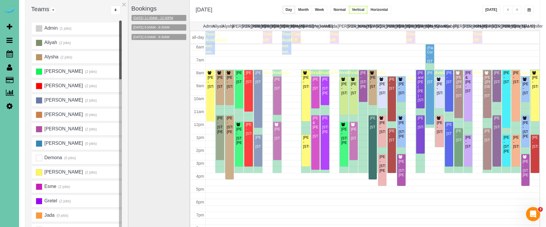
click at [170, 21] on button "10/15/2025 11:30AM - 12:30PM" at bounding box center [153, 18] width 43 height 6
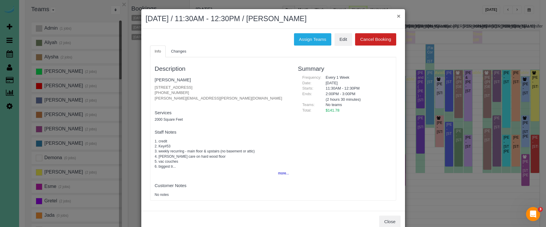
click at [398, 14] on button "×" at bounding box center [399, 16] width 4 height 6
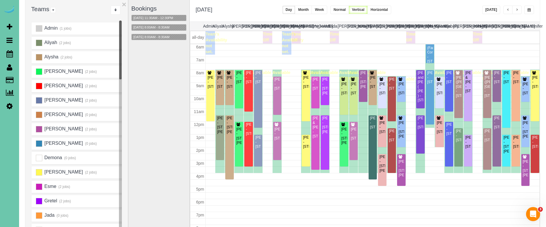
click at [518, 9] on span "button" at bounding box center [517, 10] width 3 height 4
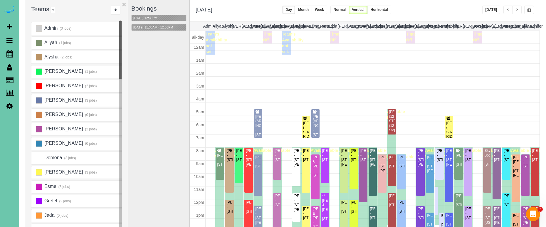
scroll to position [78, 0]
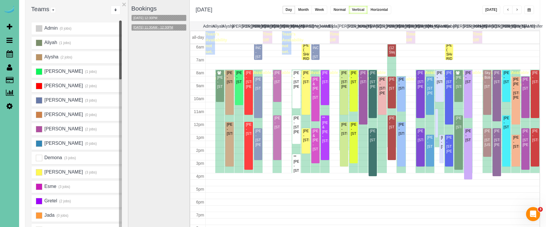
click at [175, 29] on button "10/16/2025 11:30AM - 12:30PM" at bounding box center [153, 27] width 43 height 6
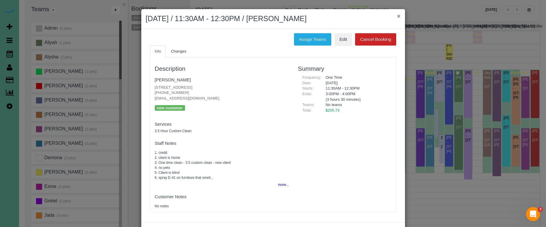
click at [398, 15] on button "×" at bounding box center [399, 16] width 4 height 6
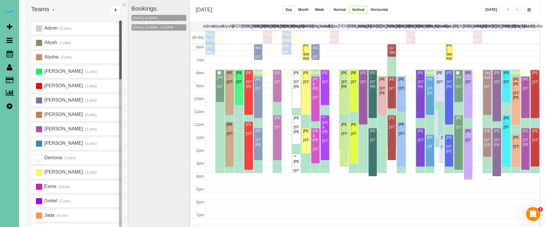
click at [521, 9] on button "button" at bounding box center [516, 10] width 9 height 9
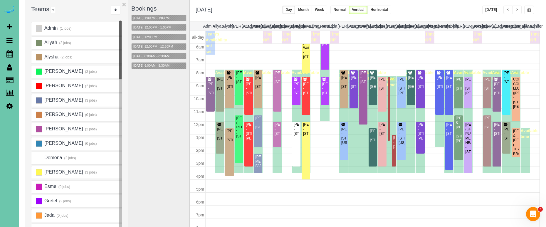
click at [529, 9] on span "button" at bounding box center [529, 10] width 3 height 4
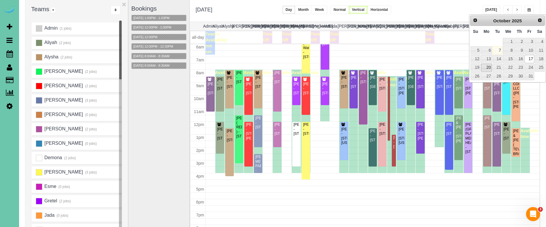
click at [485, 68] on link "20" at bounding box center [486, 68] width 11 height 8
type input "**********"
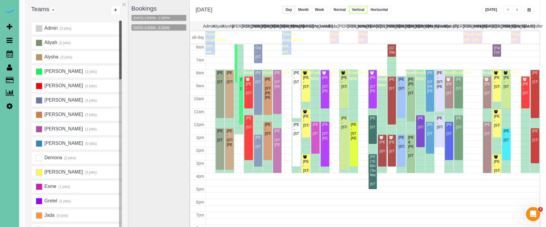
click at [155, 26] on button "10/20/2025 8:00AM - 8:30AM" at bounding box center [152, 27] width 40 height 6
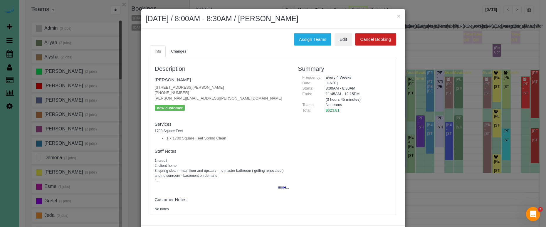
click at [285, 185] on button "more..." at bounding box center [282, 187] width 14 height 9
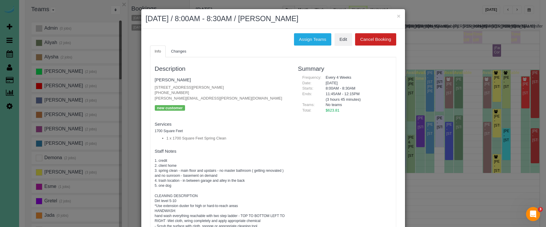
scroll to position [0, 0]
click at [400, 15] on button "×" at bounding box center [399, 16] width 4 height 6
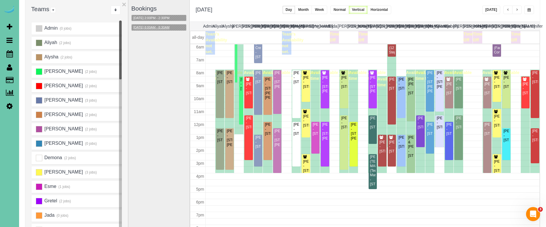
click at [160, 28] on button "10/20/2025 8:00AM - 8:30AM" at bounding box center [152, 27] width 40 height 6
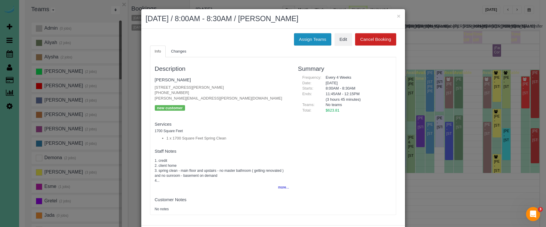
click at [304, 35] on button "Assign Teams" at bounding box center [312, 39] width 37 height 12
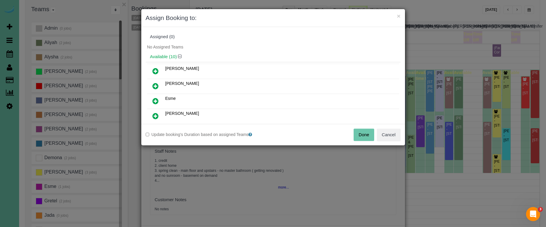
drag, startPoint x: 157, startPoint y: 100, endPoint x: 157, endPoint y: 110, distance: 9.4
click at [157, 101] on icon at bounding box center [155, 101] width 6 height 7
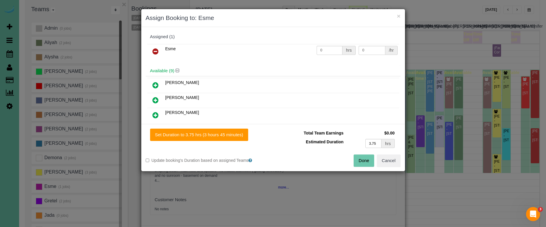
drag, startPoint x: 156, startPoint y: 116, endPoint x: 160, endPoint y: 115, distance: 3.7
click at [156, 116] on icon at bounding box center [155, 115] width 6 height 7
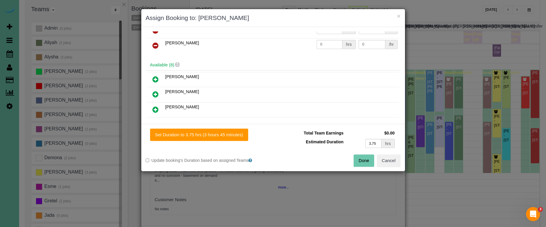
scroll to position [43, 0]
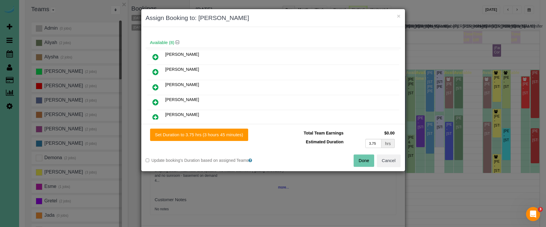
drag, startPoint x: 155, startPoint y: 112, endPoint x: 159, endPoint y: 115, distance: 4.6
click at [155, 113] on link at bounding box center [156, 118] width 14 height 12
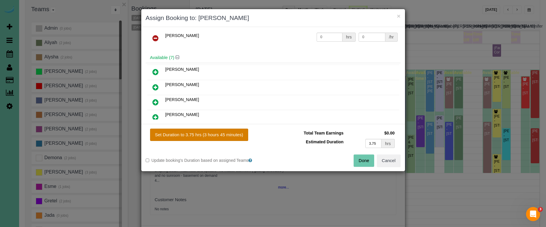
drag, startPoint x: 217, startPoint y: 134, endPoint x: 220, endPoint y: 135, distance: 3.1
click at [220, 135] on button "Set Duration to 3.75 hrs (3 hours 45 minutes)" at bounding box center [199, 135] width 98 height 12
type input "3.75"
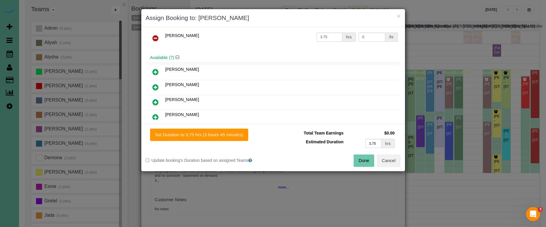
click at [366, 158] on button "Done" at bounding box center [364, 161] width 21 height 12
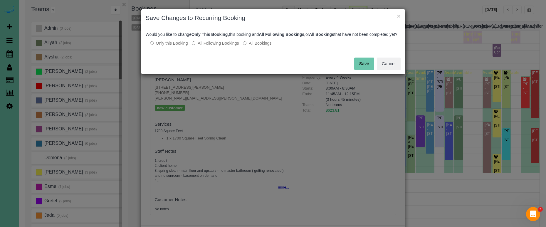
click at [368, 70] on button "Save" at bounding box center [364, 64] width 20 height 12
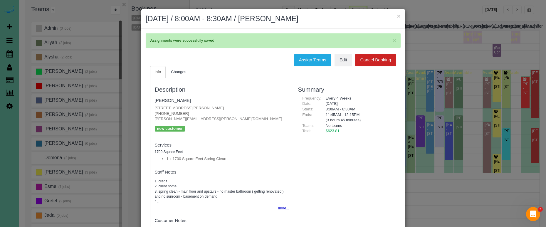
drag, startPoint x: 169, startPoint y: 81, endPoint x: 171, endPoint y: 94, distance: 13.3
click at [169, 81] on div "Description Olivia Satterfield 5115 Nicholas St, Omaha, NE 68132 (417) 321-5297…" at bounding box center [221, 157] width 143 height 152
click at [172, 102] on link "Olivia Satterfield" at bounding box center [173, 100] width 36 height 5
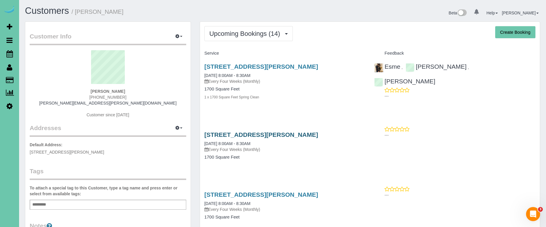
click at [271, 135] on link "[STREET_ADDRESS][PERSON_NAME]" at bounding box center [261, 134] width 114 height 7
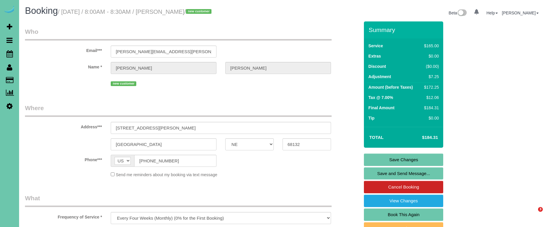
select select "NE"
select select "string:check"
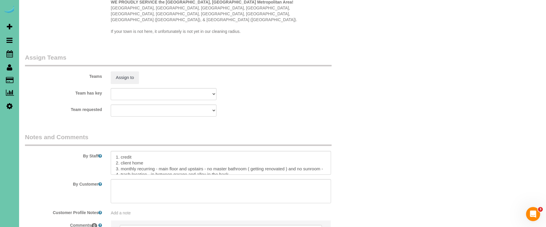
scroll to position [604, 0]
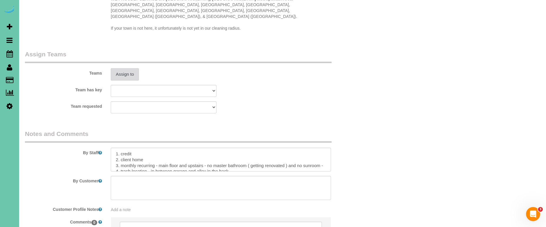
click at [115, 68] on button "Assign to" at bounding box center [125, 74] width 28 height 12
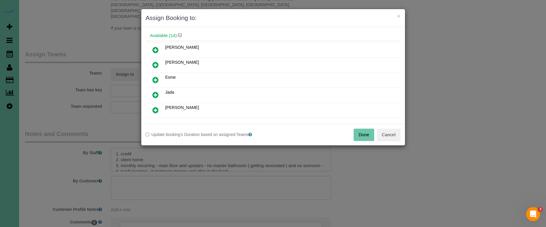
scroll to position [24, 0]
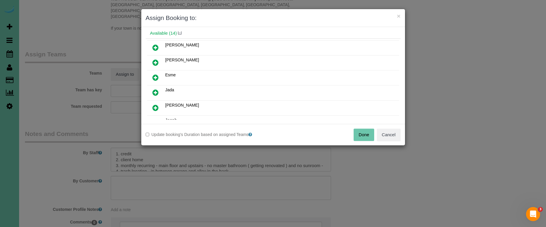
click at [158, 107] on link at bounding box center [156, 108] width 14 height 12
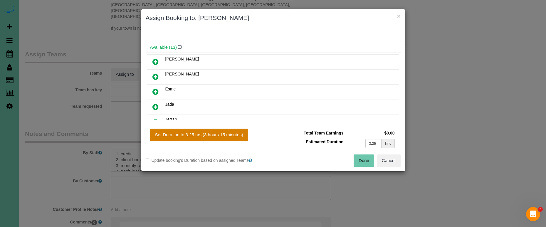
drag, startPoint x: 204, startPoint y: 137, endPoint x: 217, endPoint y: 138, distance: 12.7
click at [204, 137] on button "Set Duration to 3.25 hrs (3 hours 15 minutes)" at bounding box center [199, 135] width 98 height 12
type input "3.25"
click at [237, 134] on button "Set Duration to 3.25 hrs (3 hours 15 minutes)" at bounding box center [199, 135] width 98 height 12
click at [360, 160] on button "Done" at bounding box center [364, 161] width 21 height 12
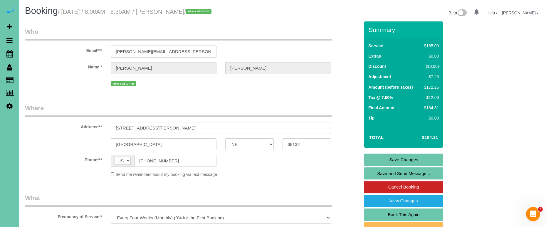
scroll to position [0, 0]
click at [387, 157] on link "Save Changes" at bounding box center [403, 160] width 79 height 12
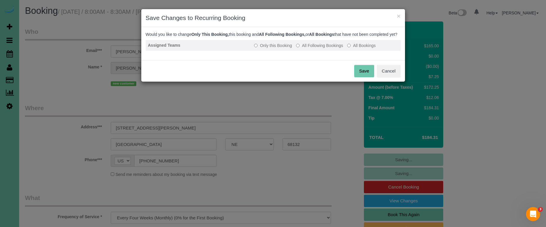
click at [311, 48] on label "All Following Bookings" at bounding box center [319, 46] width 47 height 6
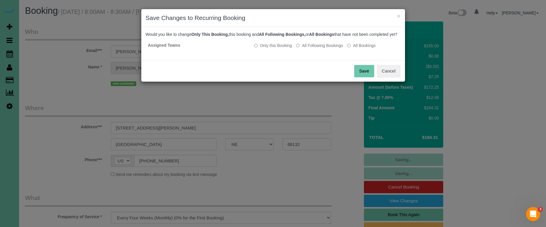
click at [362, 77] on button "Save" at bounding box center [364, 71] width 20 height 12
